Goal: Complete application form

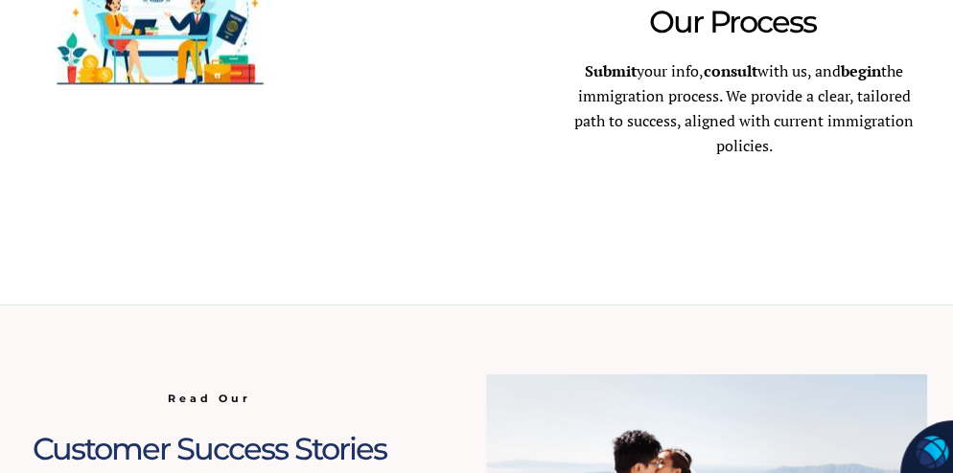
scroll to position [1522, 0]
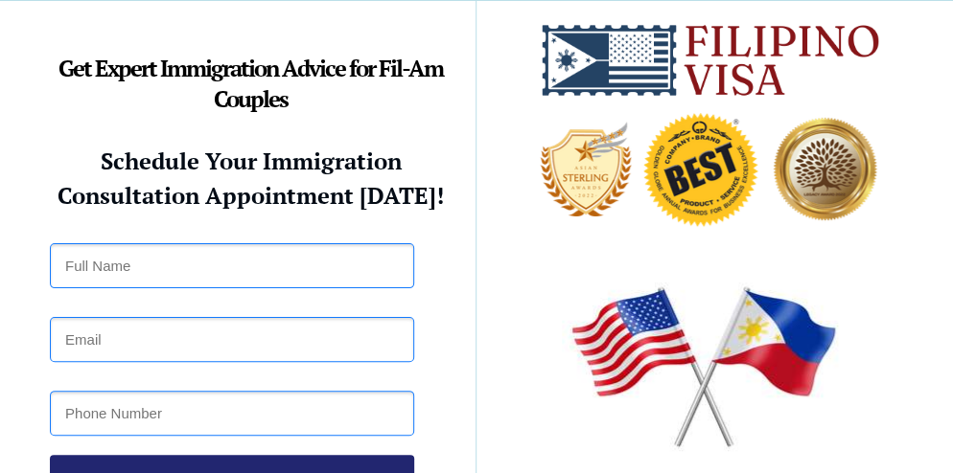
click at [486, 261] on div at bounding box center [476, 292] width 901 height 582
click at [487, 283] on div at bounding box center [476, 292] width 901 height 582
